Goal: Task Accomplishment & Management: Manage account settings

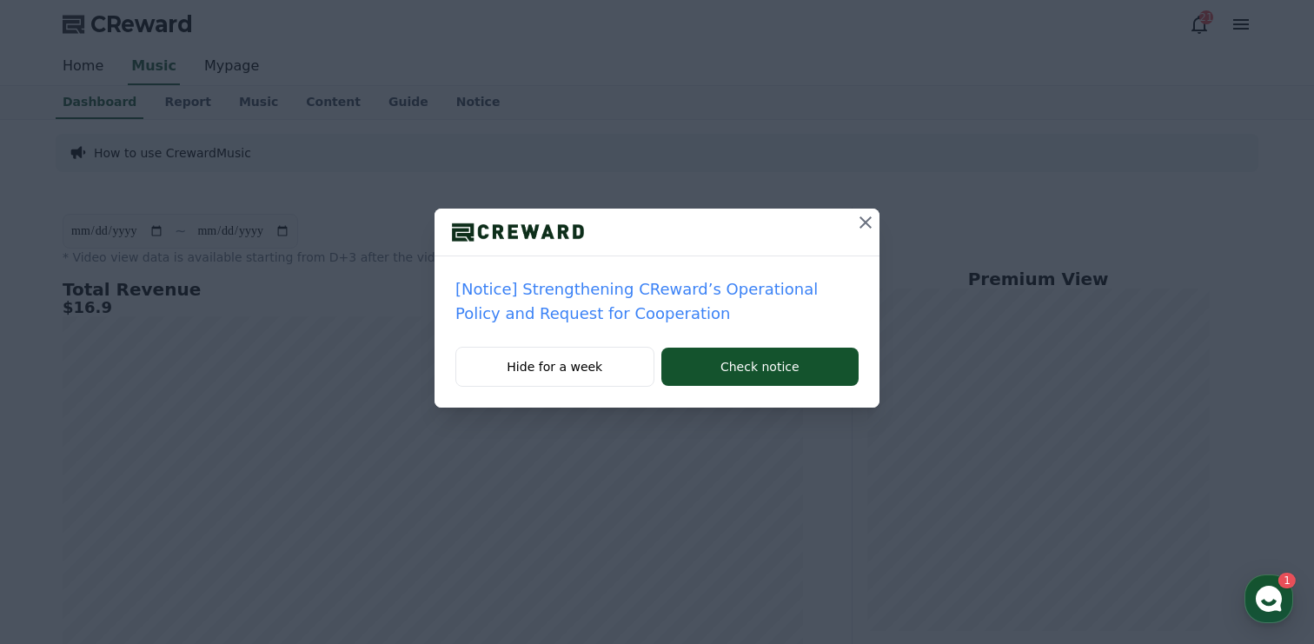
click at [866, 219] on icon at bounding box center [865, 222] width 21 height 21
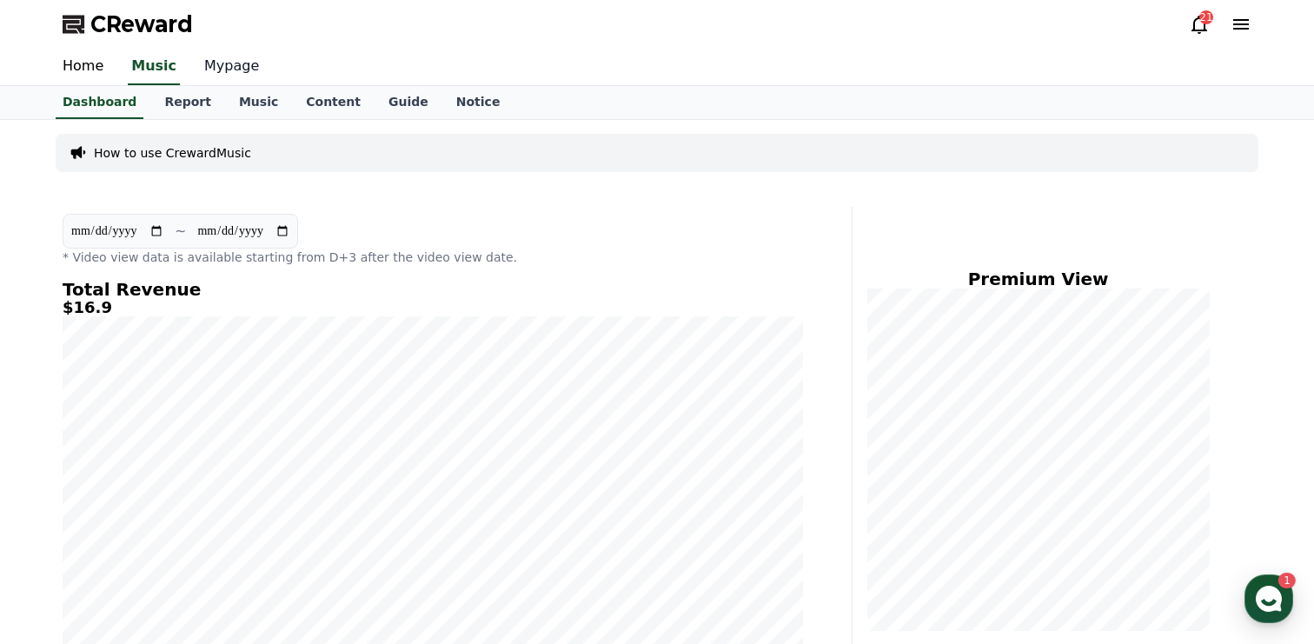
click at [222, 73] on link "Mypage" at bounding box center [231, 67] width 83 height 37
select select "**********"
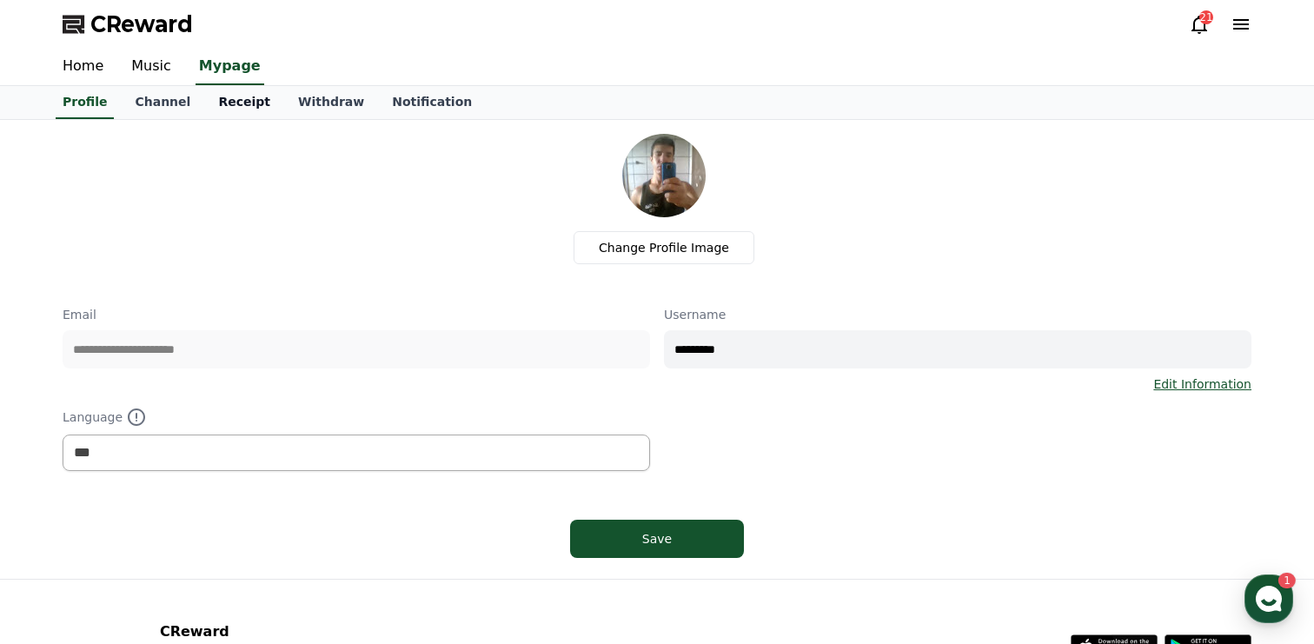
click at [215, 101] on link "Receipt" at bounding box center [244, 102] width 80 height 33
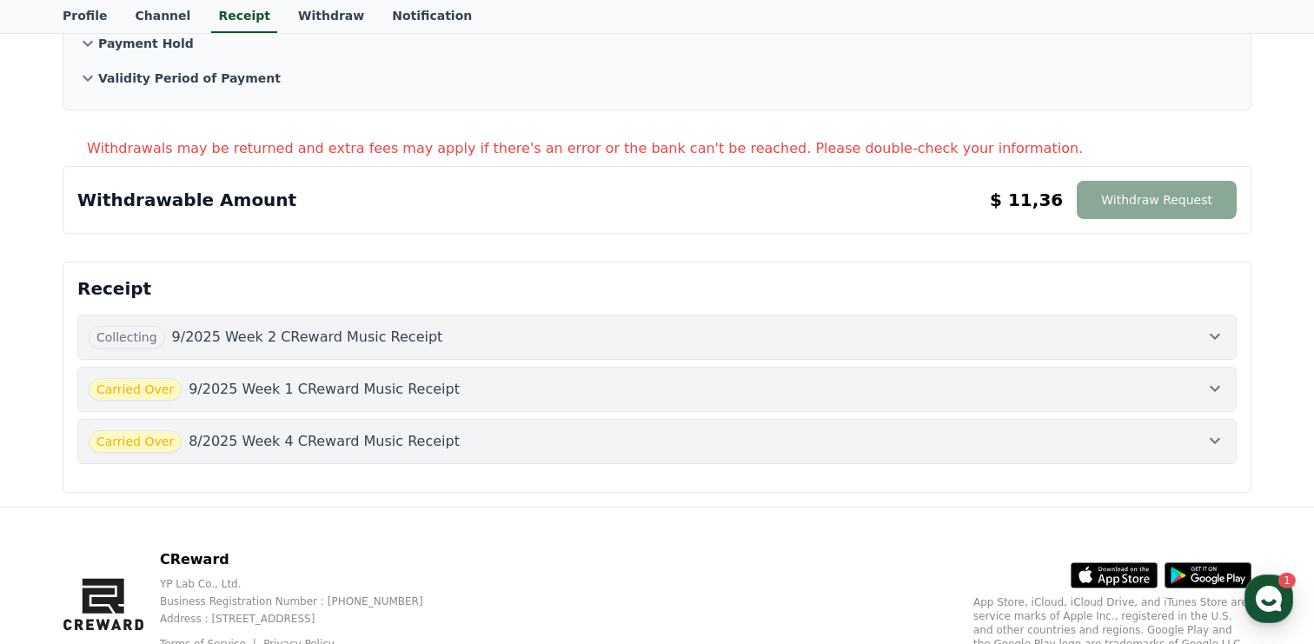
scroll to position [218, 0]
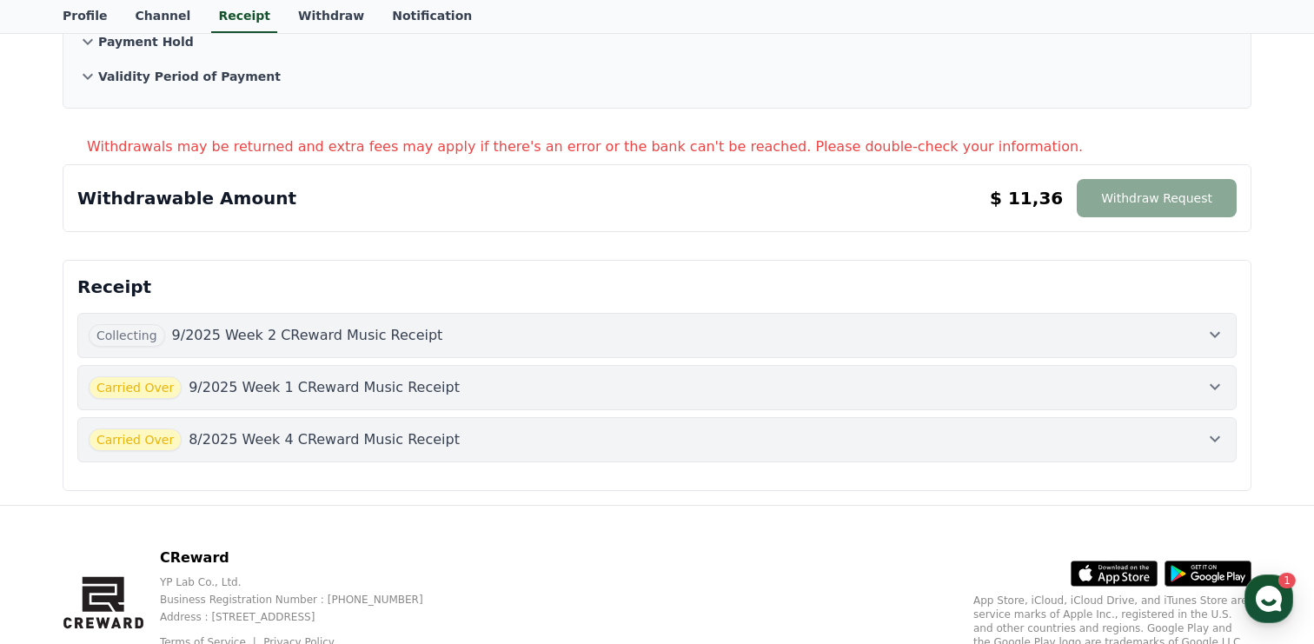
click at [1175, 325] on div "Collecting 9/2025 Week 2 CReward Music Receipt" at bounding box center [657, 335] width 1137 height 23
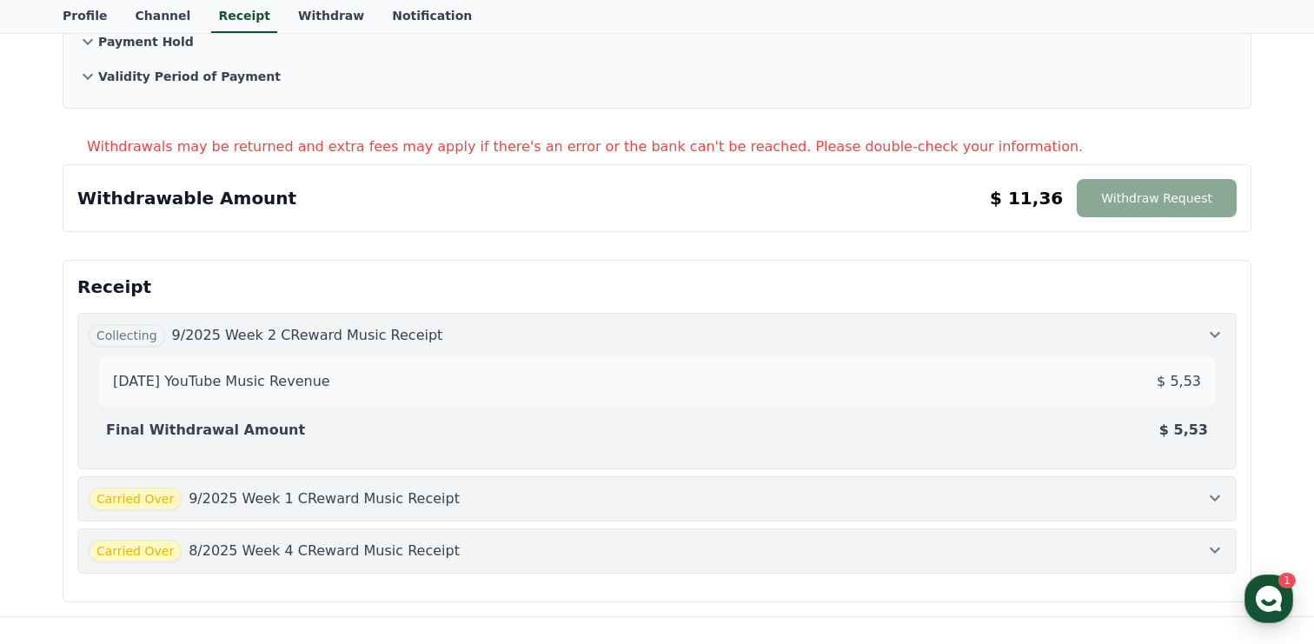
click at [1175, 325] on div "Collecting 9/2025 Week 2 CReward Music Receipt" at bounding box center [657, 335] width 1137 height 23
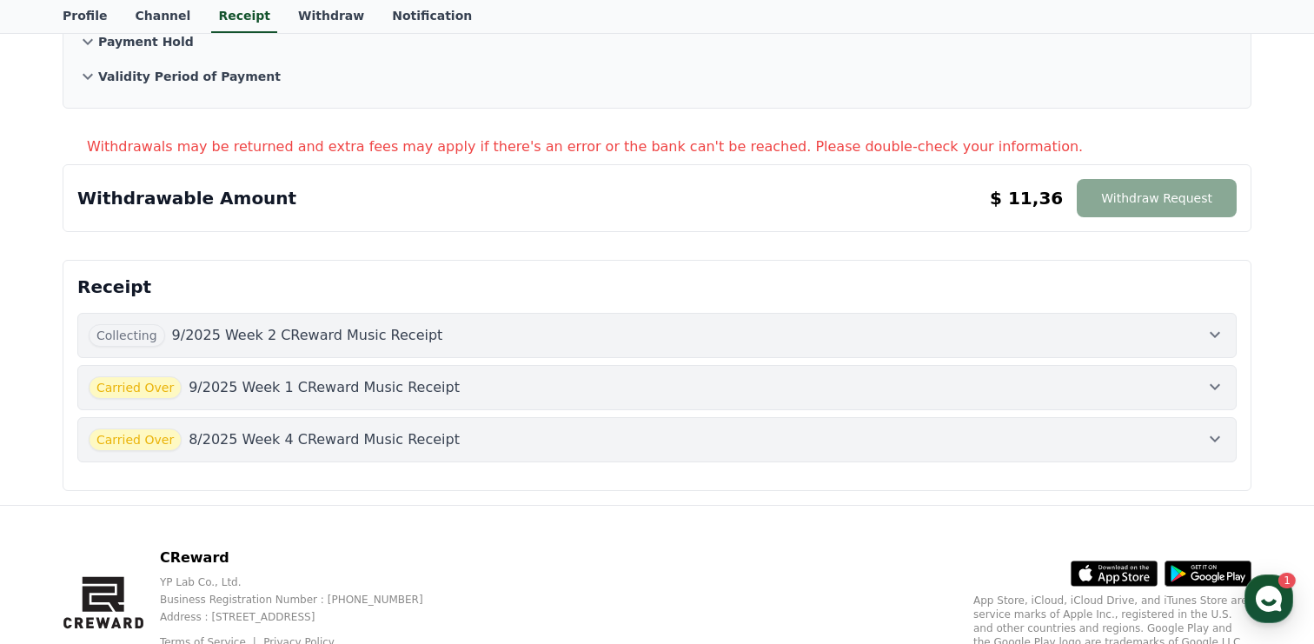
click at [1159, 384] on div "Carried Over 9/2025 Week 1 CReward Music Receipt" at bounding box center [657, 387] width 1137 height 23
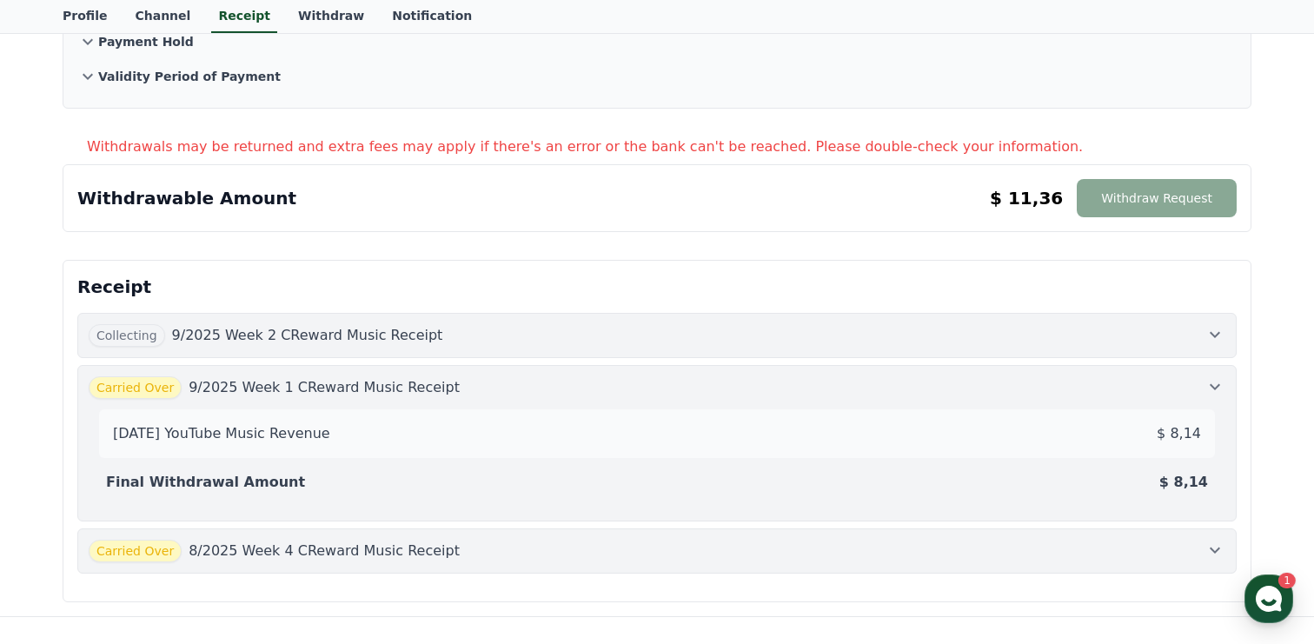
click at [1159, 384] on div "Carried Over 9/2025 Week 1 CReward Music Receipt" at bounding box center [657, 387] width 1137 height 23
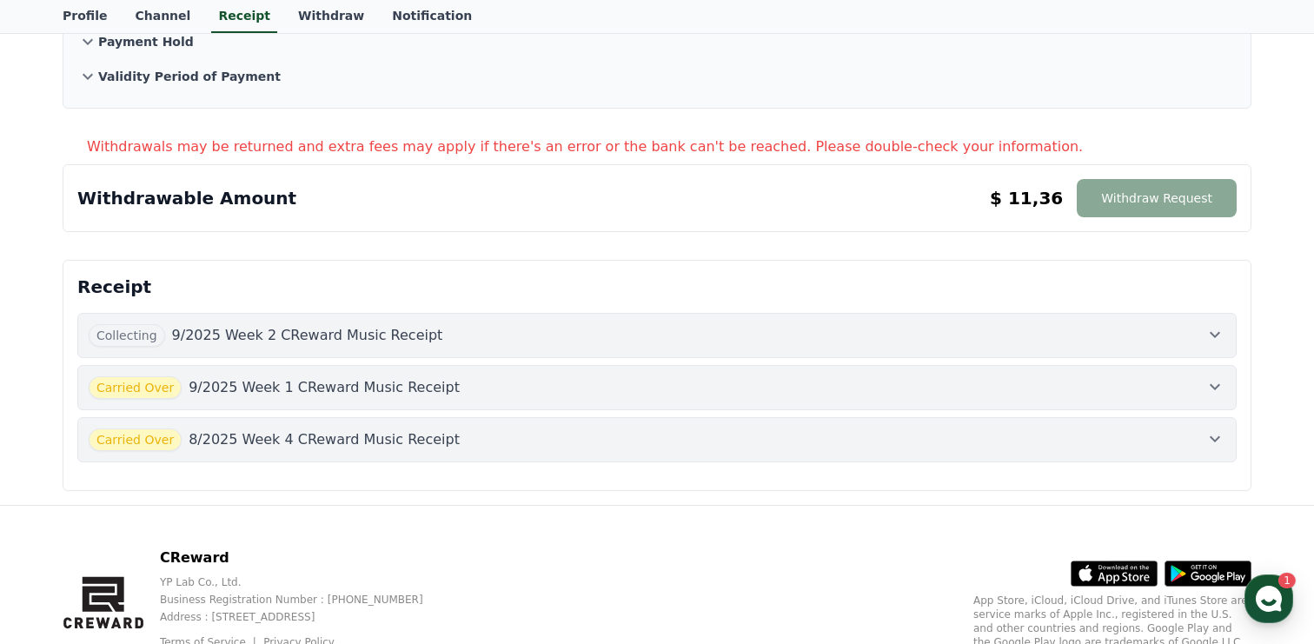
click at [1145, 446] on div "Carried Over 8/2025 Week 4 CReward Music Receipt" at bounding box center [657, 440] width 1137 height 23
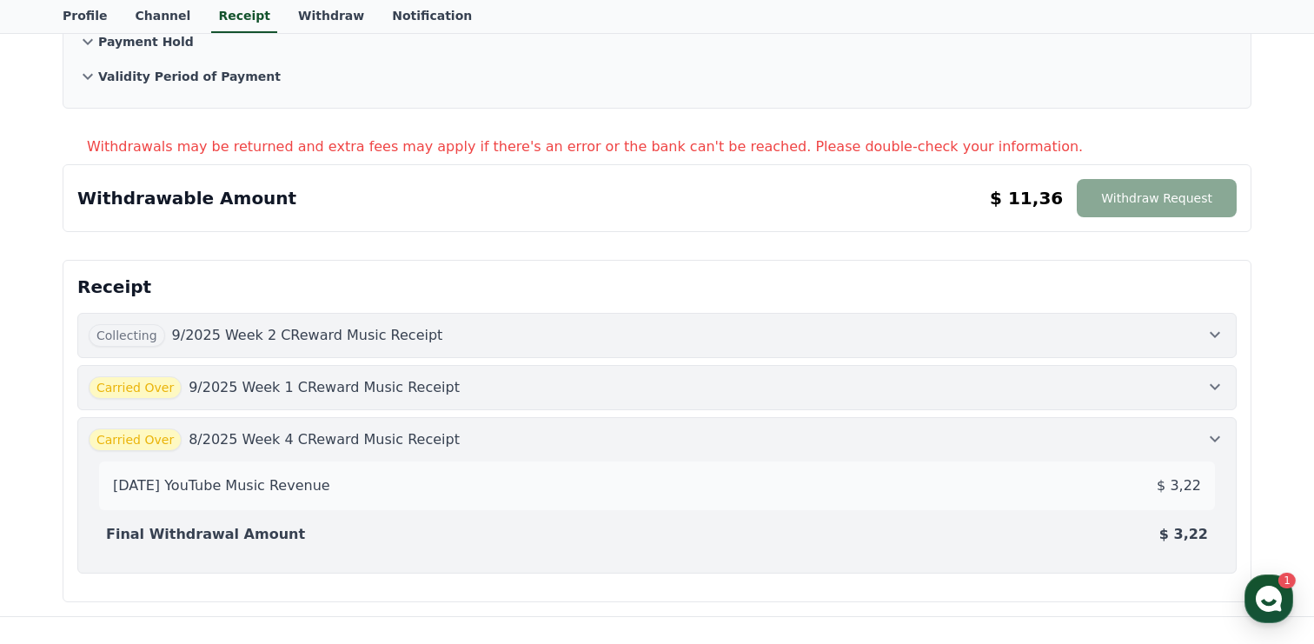
click at [1145, 446] on div "Carried Over 8/2025 Week 4 CReward Music Receipt" at bounding box center [657, 440] width 1137 height 23
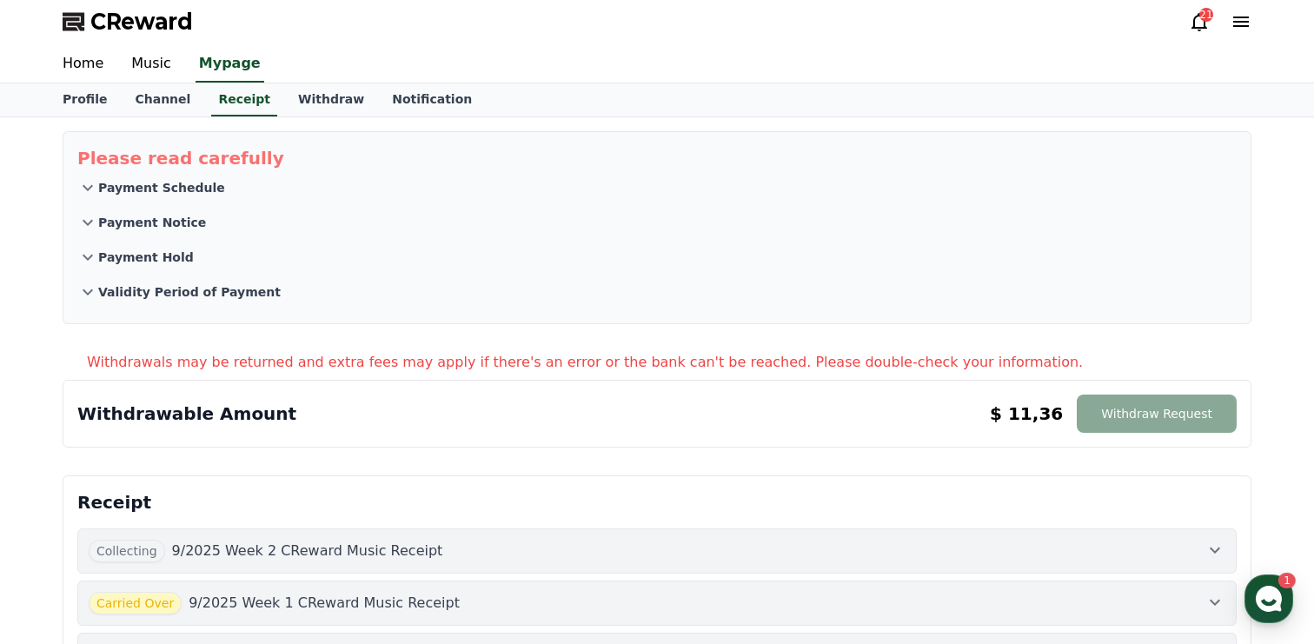
scroll to position [4, 0]
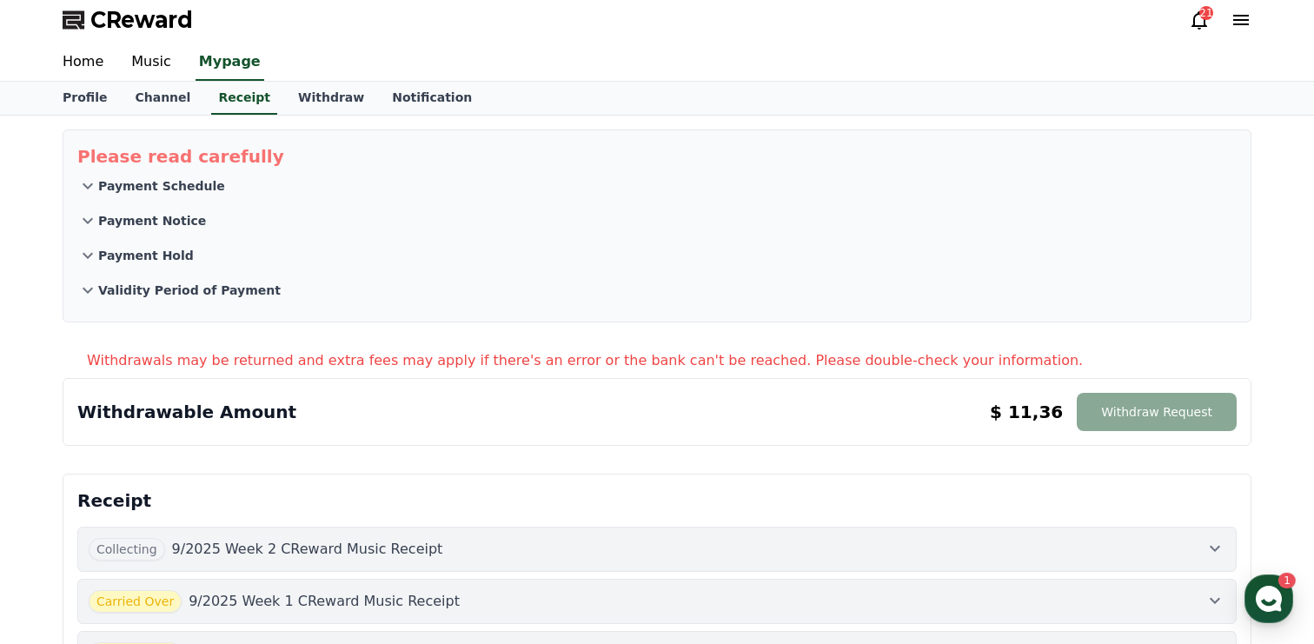
click at [1044, 422] on p "$ 11,36" at bounding box center [1026, 412] width 73 height 24
click at [318, 103] on link "Withdraw" at bounding box center [331, 98] width 94 height 33
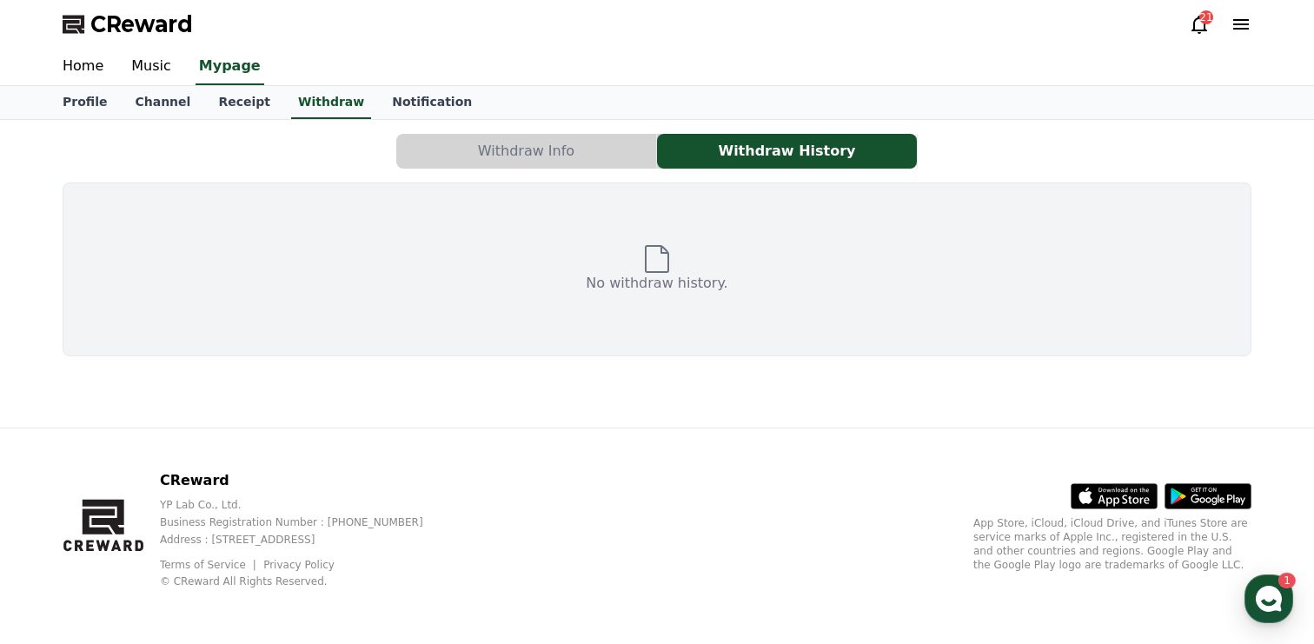
click at [542, 135] on button "Withdraw Info" at bounding box center [526, 151] width 260 height 35
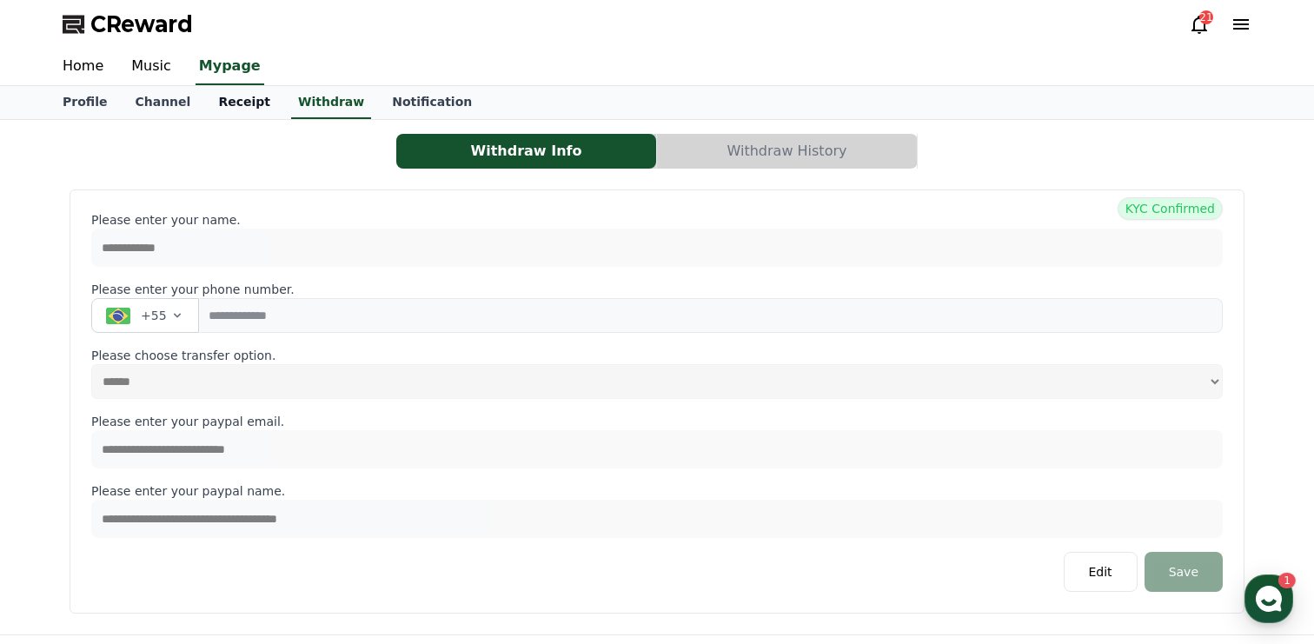
click at [242, 98] on link "Receipt" at bounding box center [244, 102] width 80 height 33
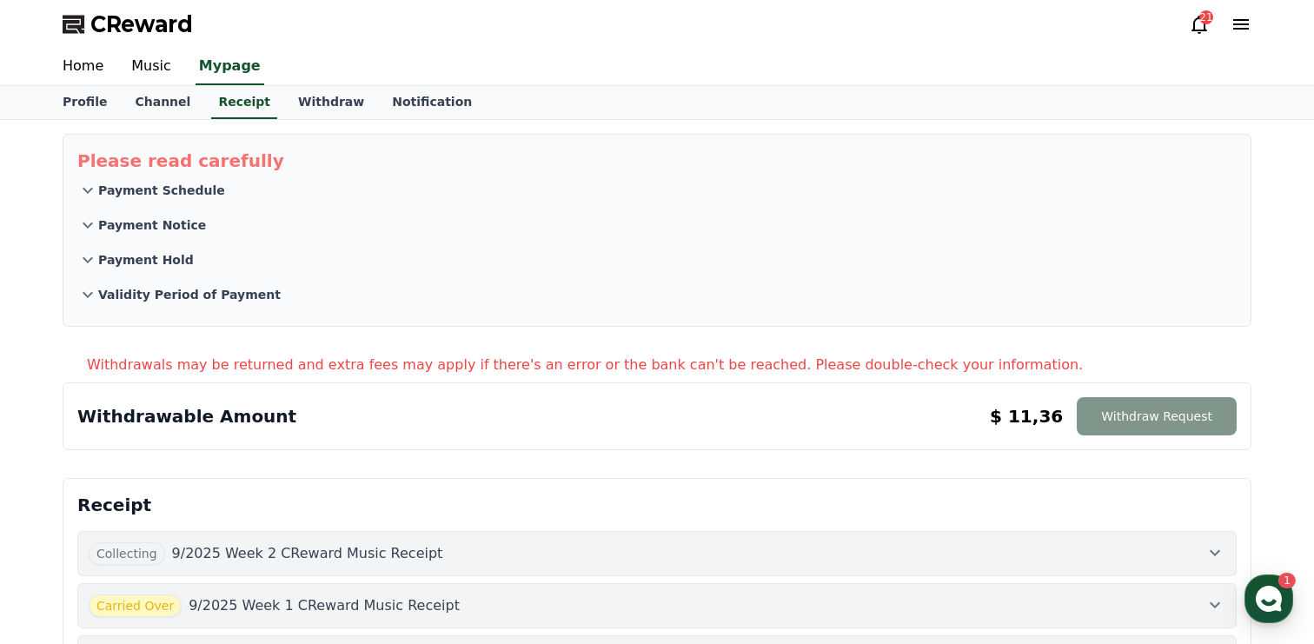
click at [1160, 421] on button "Withdraw Request" at bounding box center [1157, 416] width 160 height 38
click at [101, 75] on link "Home" at bounding box center [83, 67] width 69 height 37
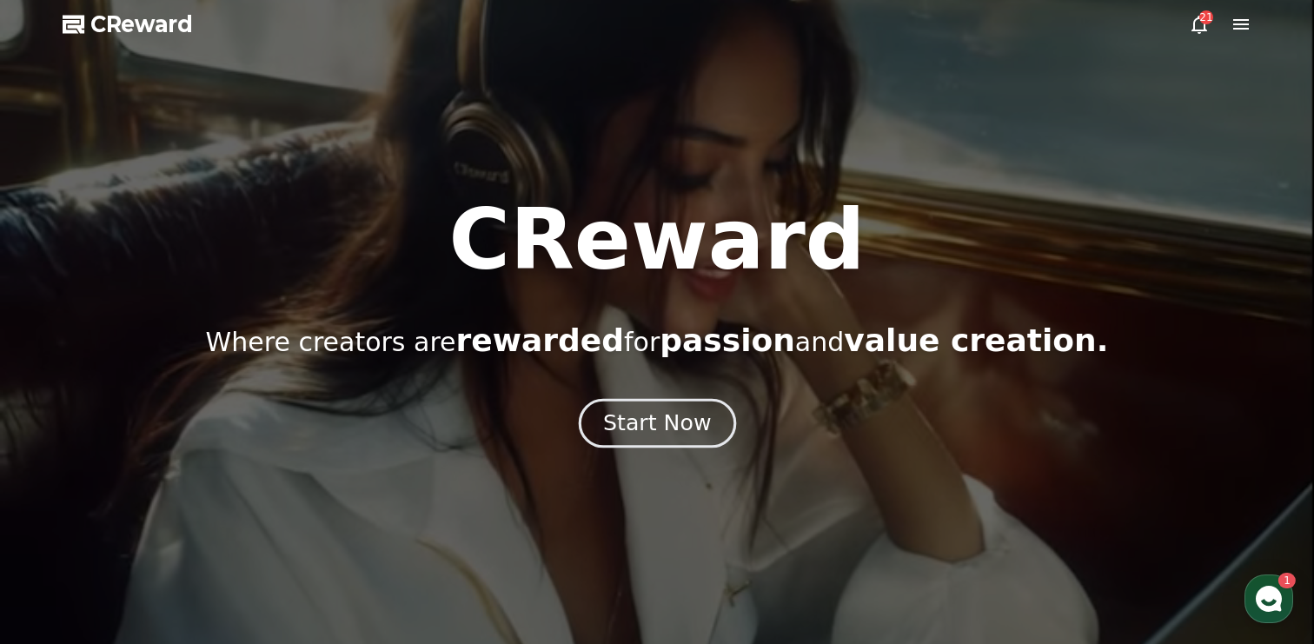
click at [688, 418] on div "Start Now" at bounding box center [657, 424] width 108 height 30
